Goal: Task Accomplishment & Management: Manage account settings

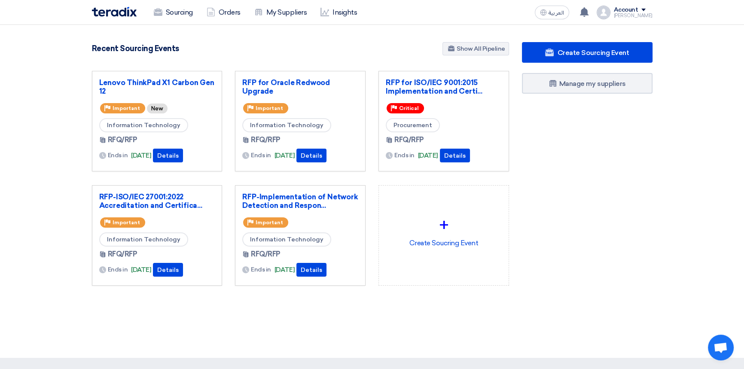
click at [360, 52] on div "Recent Sourcing Events Show All Pipeline" at bounding box center [300, 49] width 417 height 15
click at [290, 344] on div at bounding box center [372, 351] width 744 height 14
click at [286, 44] on div "Recent Sourcing Events Show All Pipeline" at bounding box center [300, 49] width 417 height 15
click at [275, 44] on div "Recent Sourcing Events Show All Pipeline" at bounding box center [300, 49] width 417 height 15
click at [588, 207] on div "Create Sourcing Event Manage my suppliers" at bounding box center [586, 181] width 143 height 278
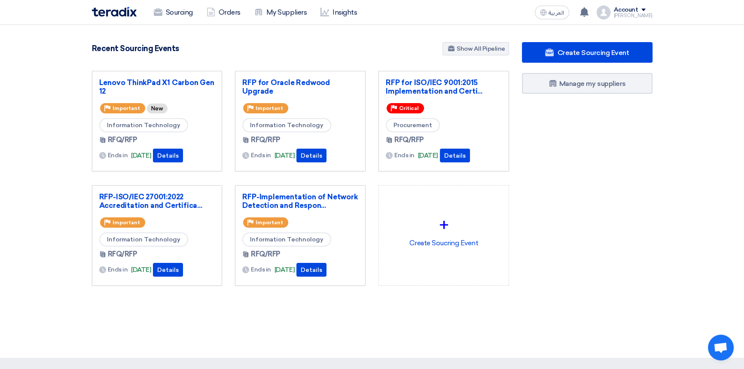
click at [598, 184] on div "Create Sourcing Event Manage my suppliers" at bounding box center [586, 181] width 143 height 278
click at [456, 88] on link "RFP for ISO/IEC 9001:2015 Implementation and Certi..." at bounding box center [444, 86] width 116 height 17
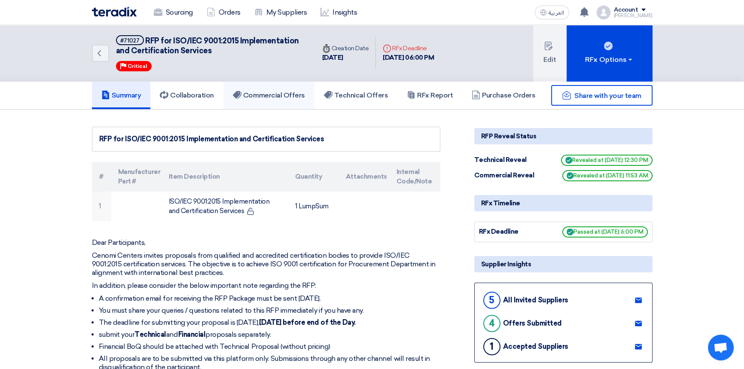
click at [264, 94] on h5 "Commercial Offers" at bounding box center [269, 95] width 72 height 9
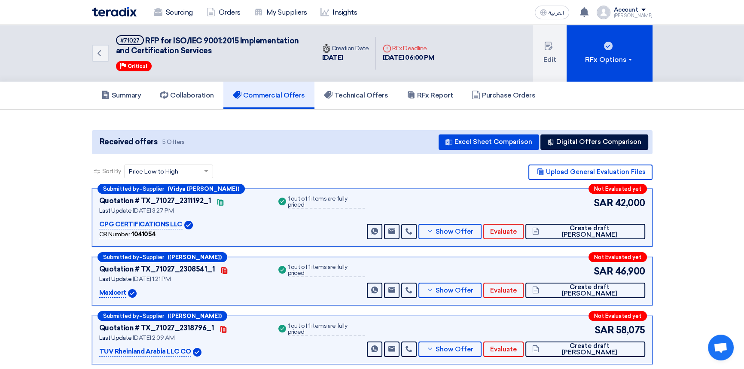
click at [125, 11] on img at bounding box center [114, 12] width 45 height 10
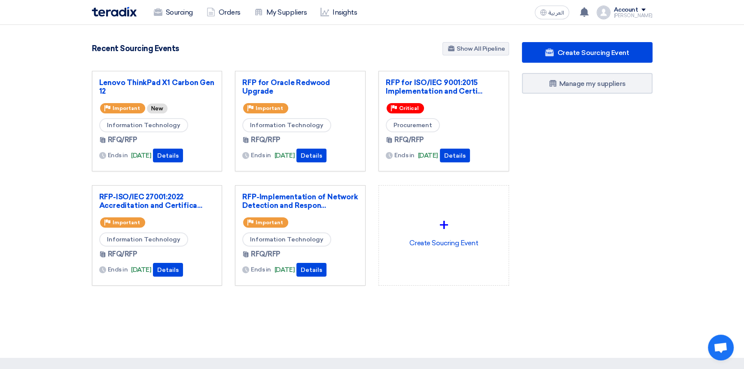
click at [448, 311] on div "4875 RFx remaining 10 Auctions remaining Create Sourcing Event" at bounding box center [300, 177] width 430 height 271
click at [537, 301] on div "Create Sourcing Event Manage my suppliers" at bounding box center [586, 181] width 143 height 278
click at [274, 82] on link "RFP for Oracle Redwood Upgrade" at bounding box center [300, 86] width 116 height 17
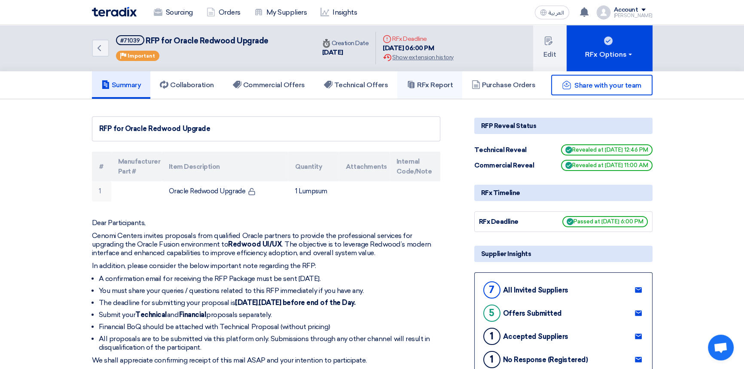
click at [426, 79] on link "RFx Report" at bounding box center [429, 84] width 65 height 27
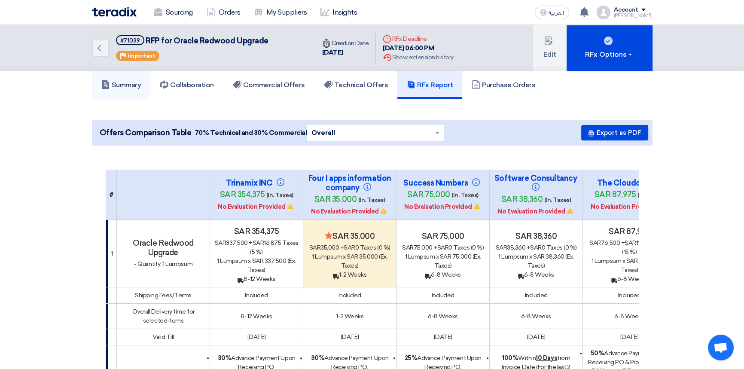
click at [125, 88] on h5 "Summary" at bounding box center [121, 85] width 40 height 9
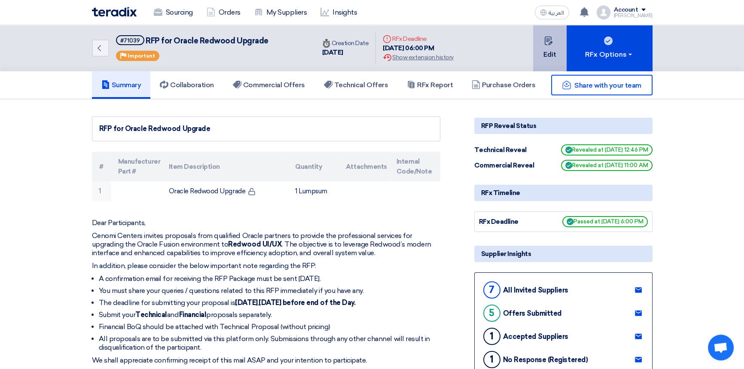
click at [558, 57] on button "Edit" at bounding box center [549, 48] width 33 height 46
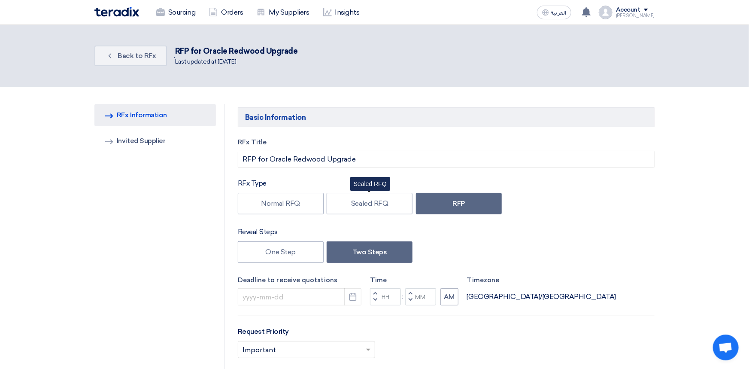
type input "[DATE]"
type input "06"
type input "00"
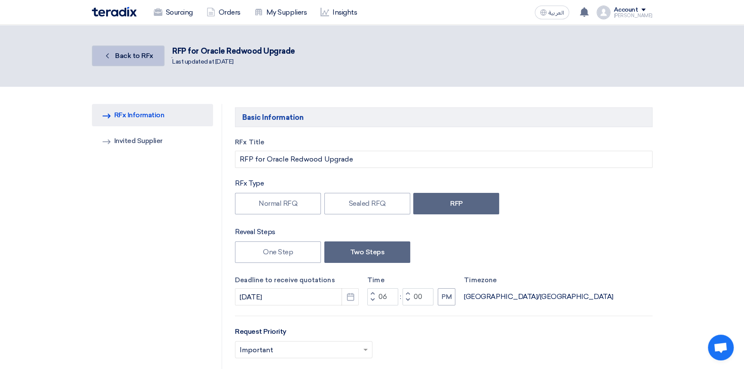
click at [141, 55] on span "Back to RFx" at bounding box center [134, 56] width 38 height 8
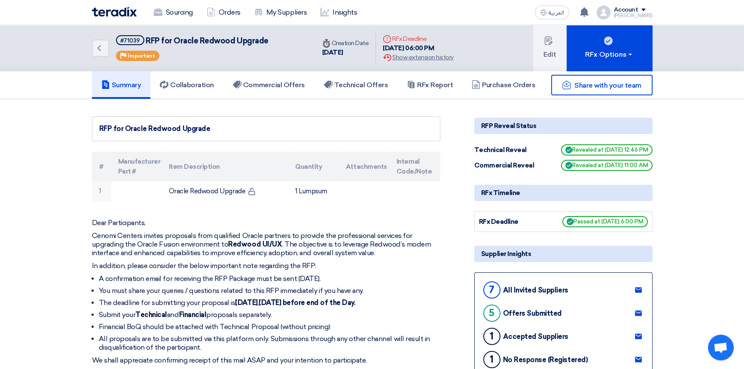
click at [105, 13] on img at bounding box center [114, 12] width 45 height 10
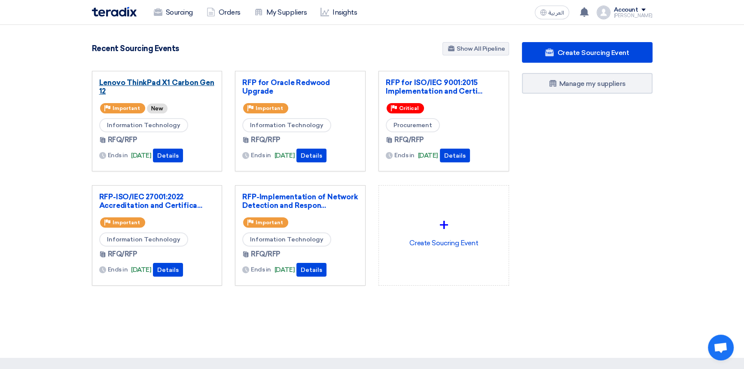
click at [164, 83] on link "Lenovo ThinkPad X1 Carbon Gen 12" at bounding box center [157, 86] width 116 height 17
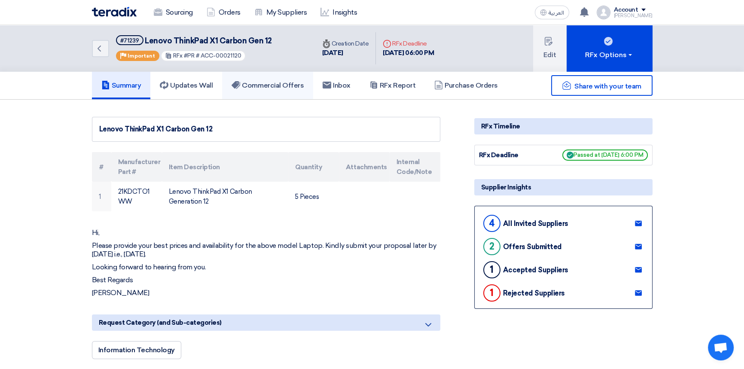
click at [268, 86] on h5 "Commercial Offers" at bounding box center [267, 85] width 72 height 9
